Goal: Information Seeking & Learning: Learn about a topic

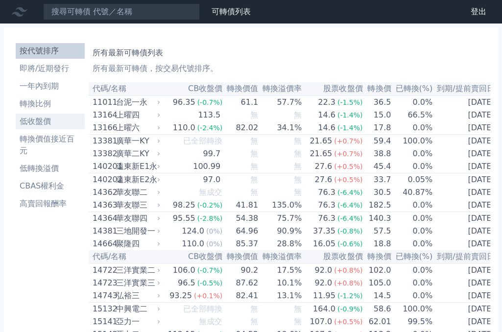
click at [52, 117] on li "低收盤價" at bounding box center [50, 121] width 69 height 12
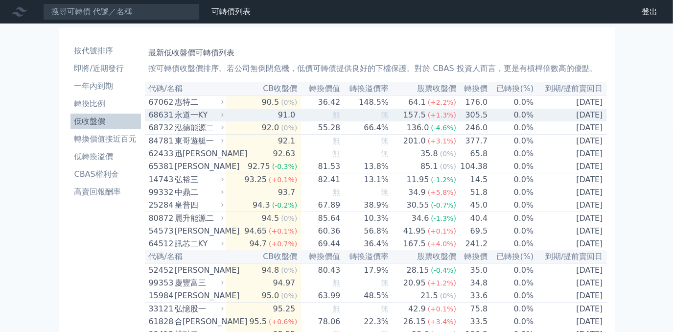
click at [206, 115] on div "永道一KY" at bounding box center [198, 115] width 47 height 12
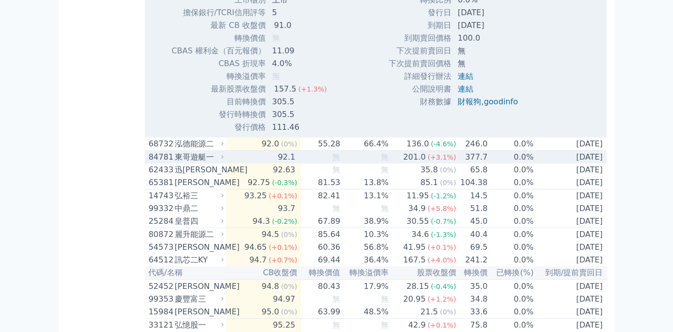
scroll to position [311, 0]
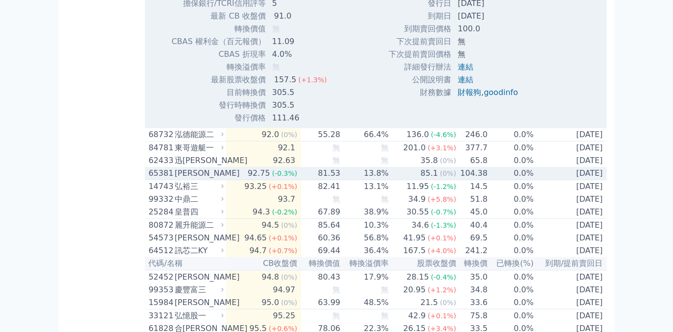
click at [351, 180] on td "13.8%" at bounding box center [365, 173] width 48 height 13
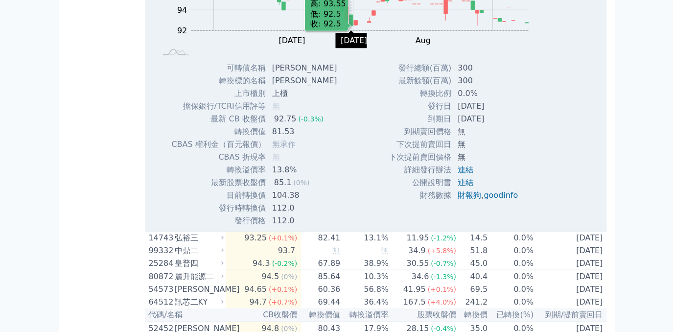
scroll to position [622, 0]
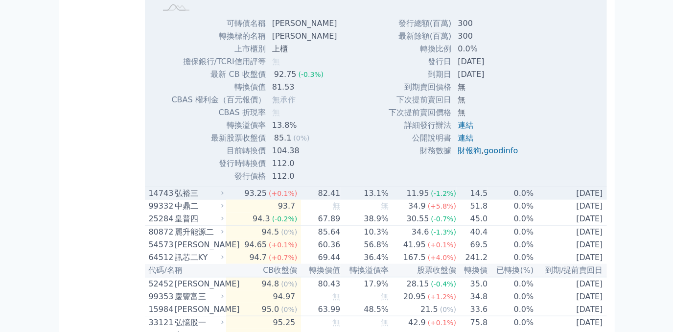
click at [328, 198] on td "82.41" at bounding box center [321, 193] width 40 height 13
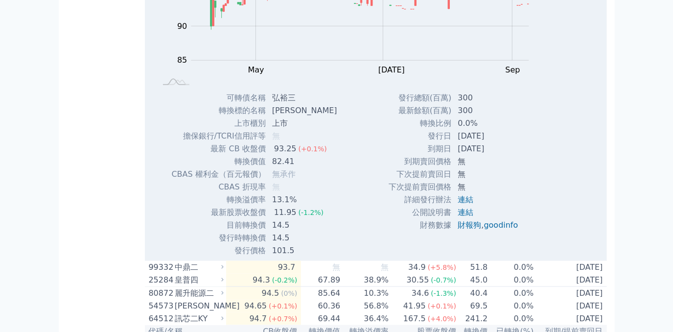
scroll to position [934, 0]
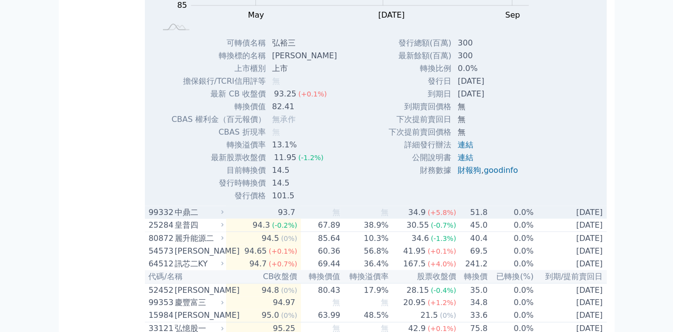
click at [337, 217] on span "無" at bounding box center [336, 211] width 8 height 9
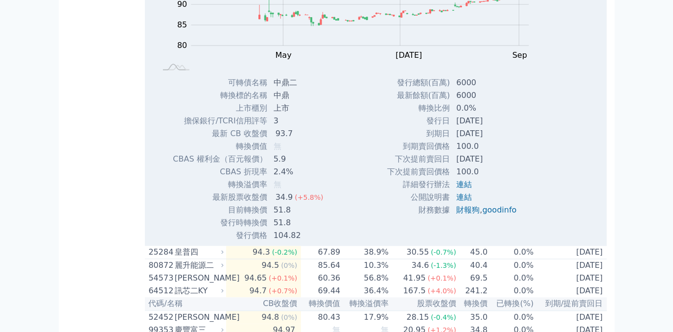
scroll to position [1290, 0]
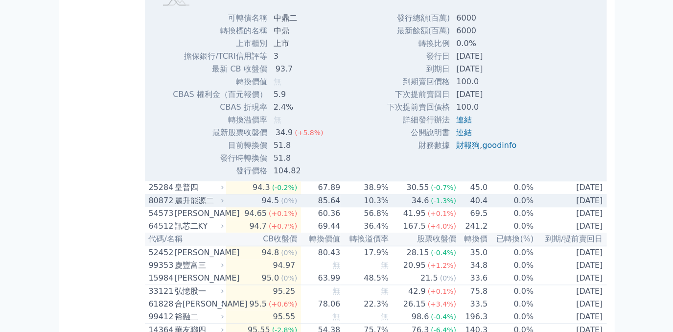
click at [351, 207] on td "10.3%" at bounding box center [365, 200] width 48 height 13
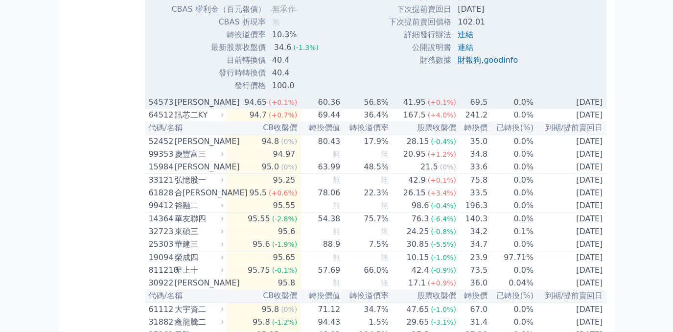
scroll to position [1735, 0]
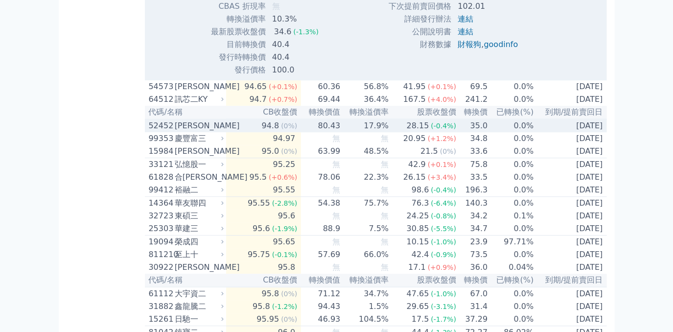
click at [401, 132] on td "28.15 (-0.4%)" at bounding box center [423, 125] width 68 height 13
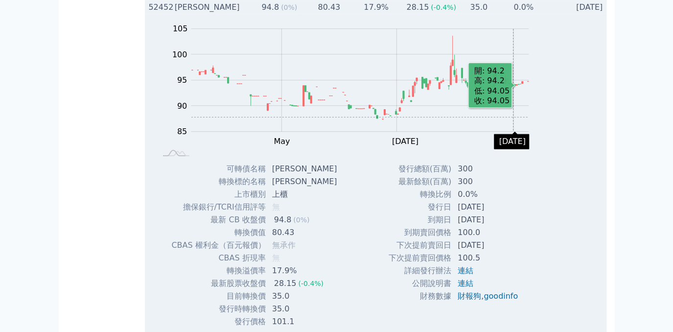
scroll to position [1868, 0]
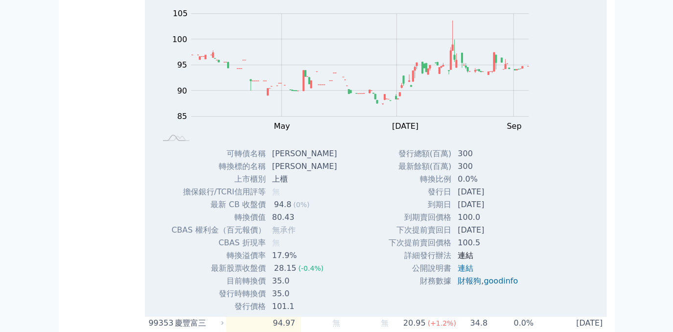
click at [463, 260] on link "連結" at bounding box center [466, 255] width 16 height 9
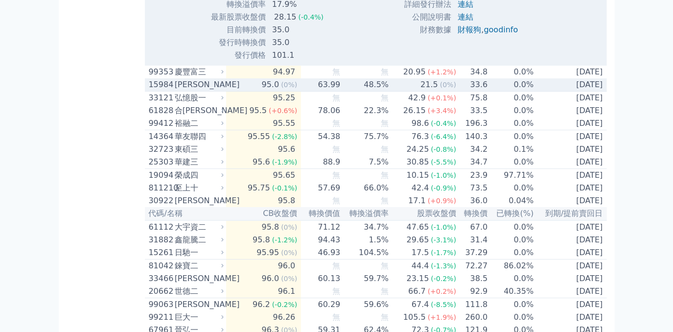
scroll to position [2135, 0]
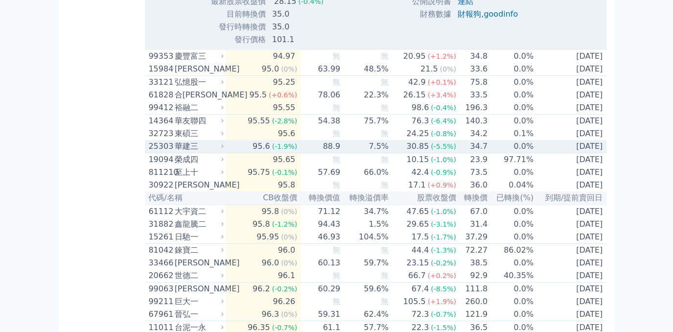
click at [183, 152] on div "華建三" at bounding box center [198, 146] width 47 height 12
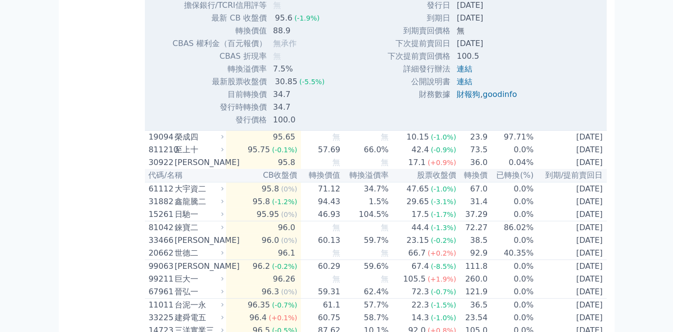
scroll to position [2490, 0]
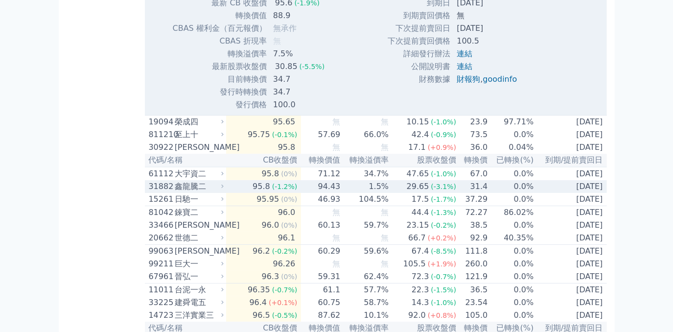
click at [198, 192] on div "鑫龍騰二" at bounding box center [198, 187] width 47 height 12
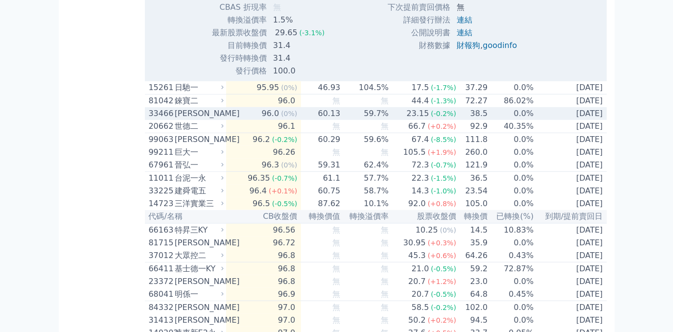
scroll to position [2936, 0]
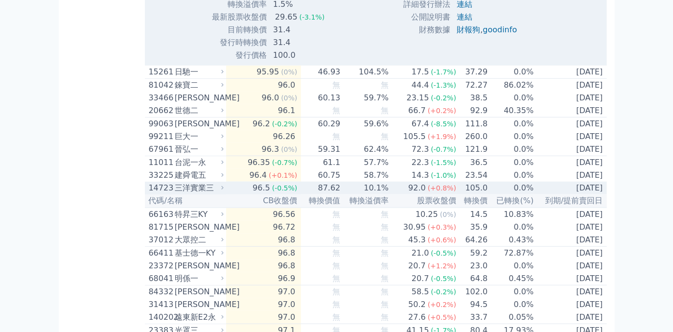
click at [203, 194] on div "三洋實業三" at bounding box center [198, 188] width 47 height 12
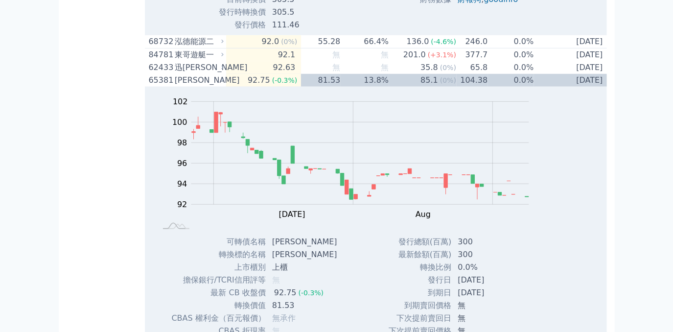
scroll to position [0, 0]
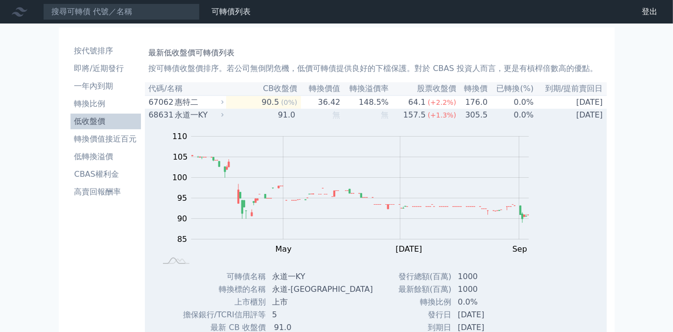
click at [501, 126] on td "Zoom Out 100 75 80 85 90 95 100 105 110 115 L Mar Apr May Jun [DATE] Aug Sep No…" at bounding box center [376, 280] width 462 height 318
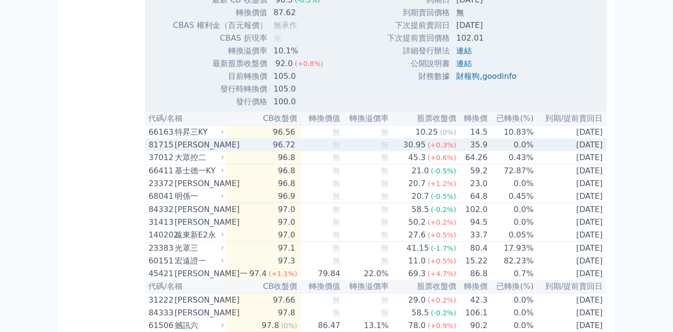
scroll to position [3380, 0]
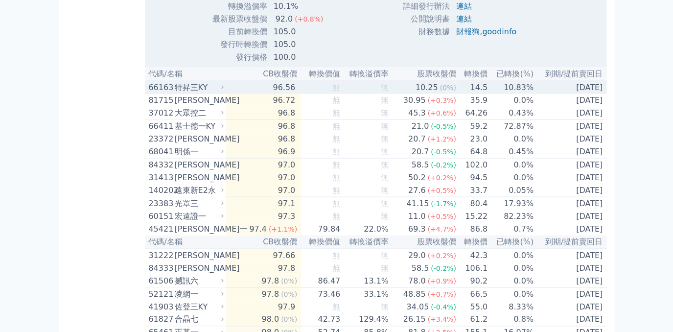
click at [348, 94] on td "無" at bounding box center [365, 87] width 48 height 13
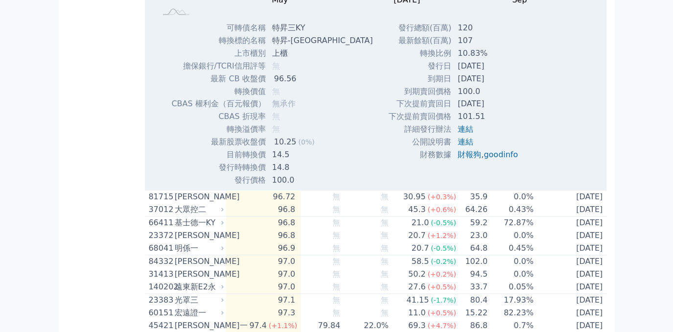
scroll to position [3603, 0]
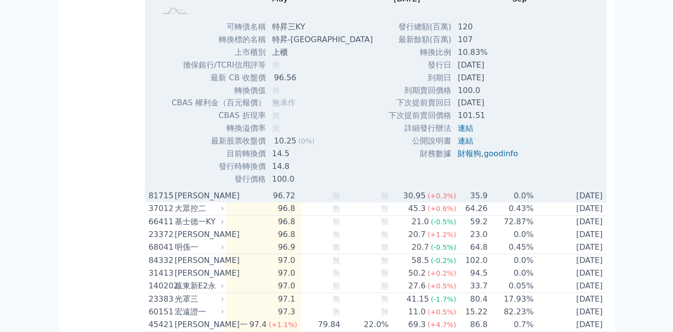
click at [314, 203] on td "無" at bounding box center [321, 196] width 40 height 13
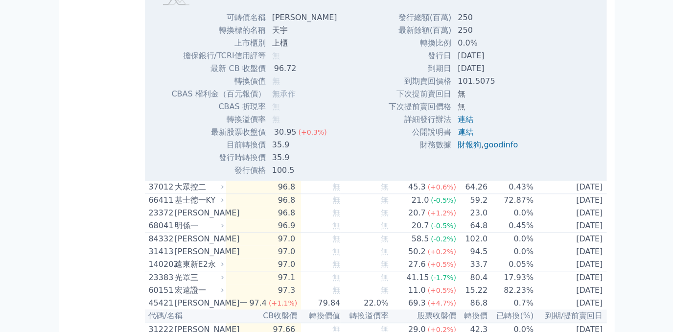
scroll to position [3958, 0]
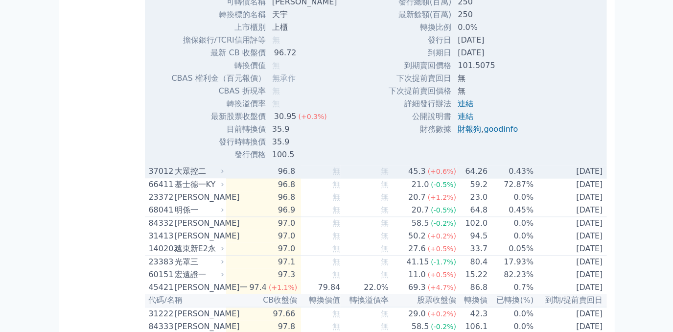
click at [330, 178] on td "無" at bounding box center [321, 171] width 40 height 13
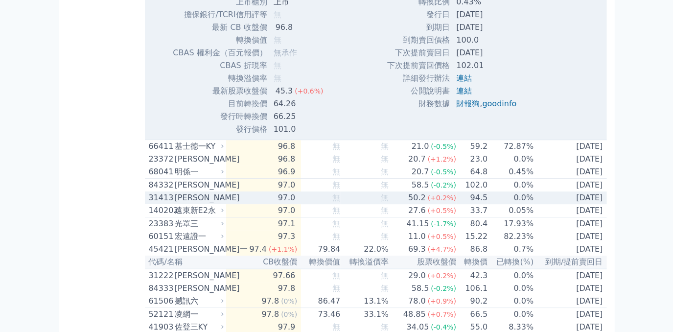
scroll to position [4359, 0]
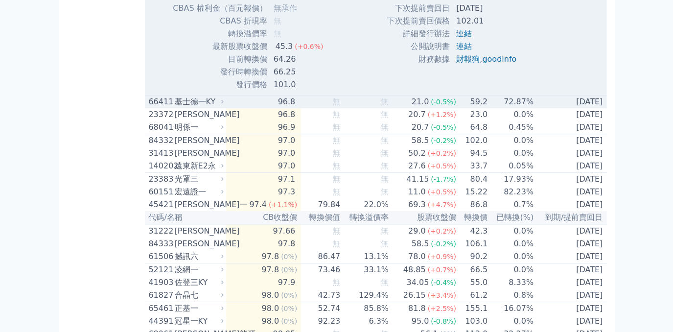
click at [297, 109] on td "96.8" at bounding box center [263, 101] width 75 height 13
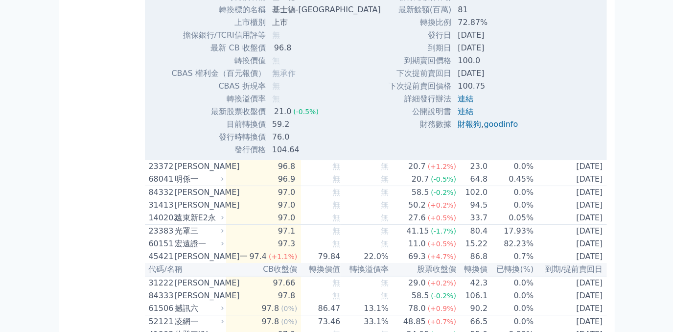
scroll to position [4626, 0]
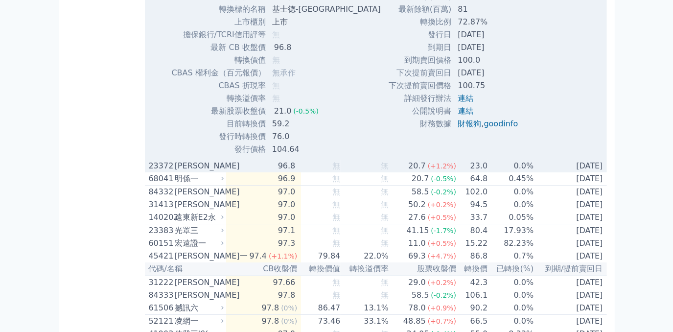
click at [309, 172] on td "無" at bounding box center [321, 166] width 40 height 13
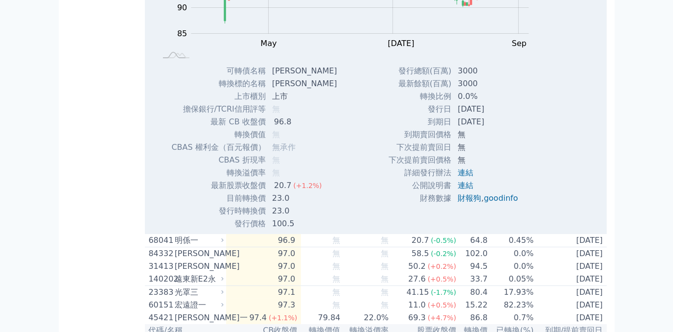
scroll to position [4937, 0]
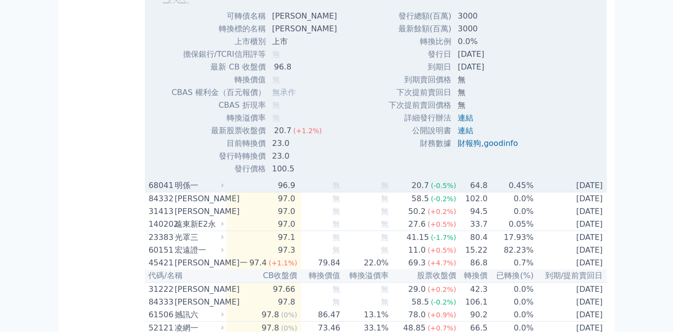
click at [323, 192] on td "無" at bounding box center [321, 185] width 40 height 13
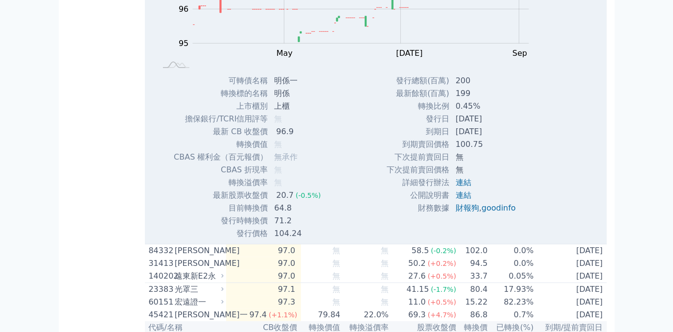
scroll to position [5249, 0]
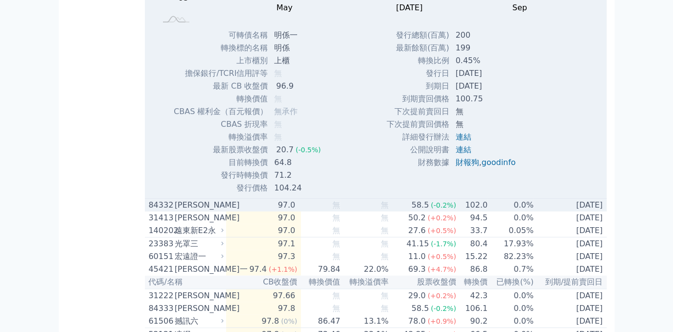
click at [282, 211] on div "97.0" at bounding box center [287, 205] width 22 height 12
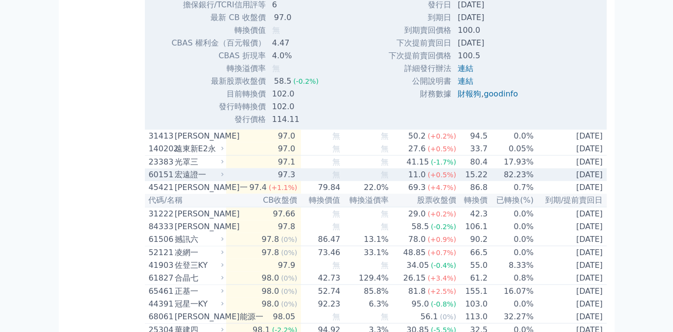
scroll to position [5649, 0]
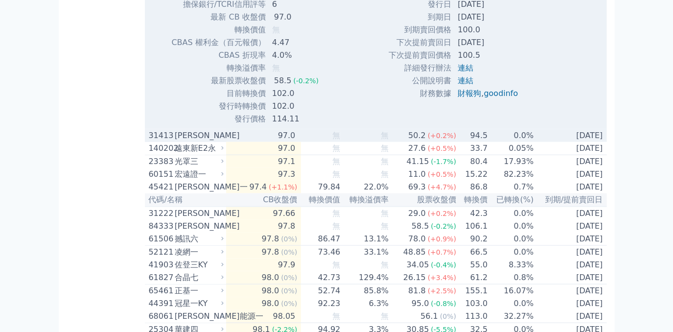
click at [282, 141] on div "97.0" at bounding box center [287, 136] width 22 height 12
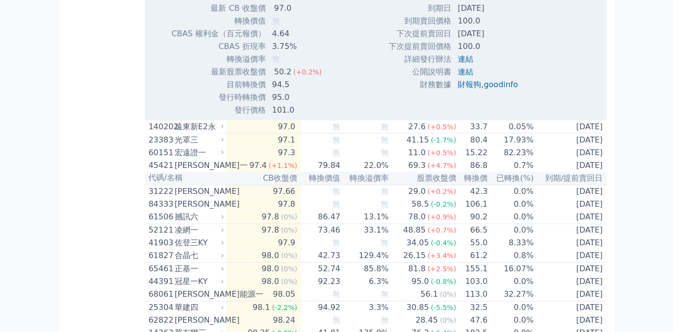
scroll to position [6004, 0]
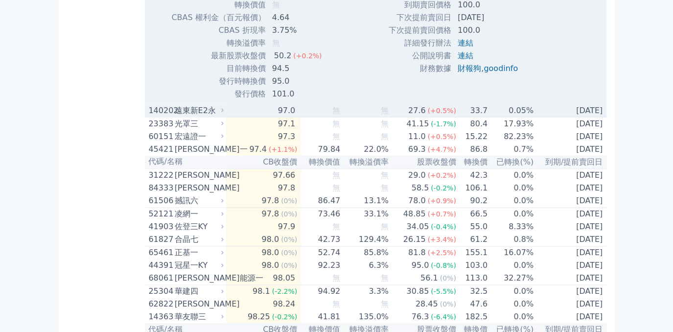
click at [295, 116] on div "97.0" at bounding box center [287, 111] width 22 height 12
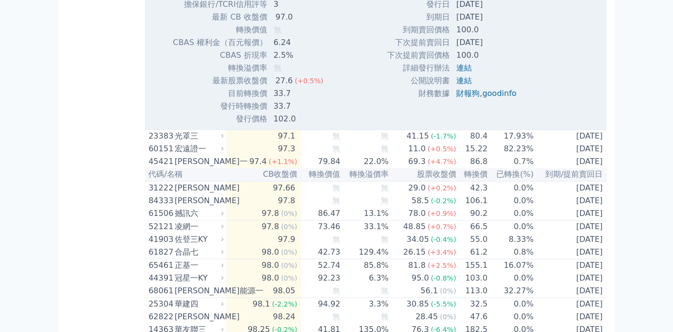
scroll to position [6316, 0]
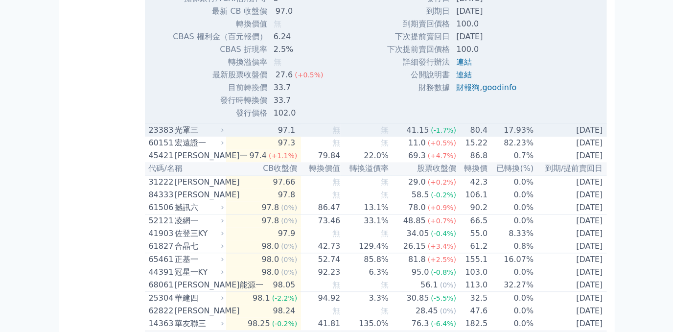
click at [294, 136] on div "97.1" at bounding box center [287, 130] width 22 height 12
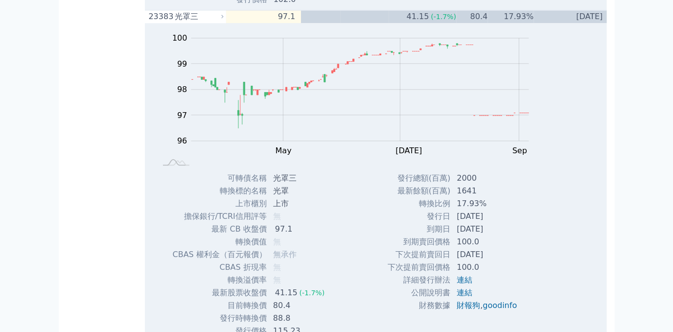
scroll to position [6361, 0]
